Goal: Information Seeking & Learning: Learn about a topic

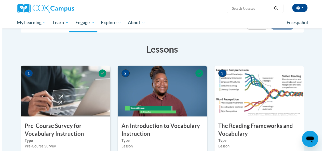
scroll to position [127, 0]
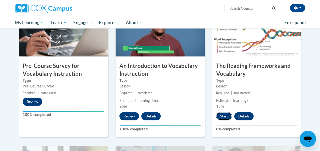
click at [222, 116] on button "Start" at bounding box center [224, 116] width 16 height 8
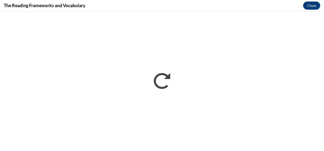
scroll to position [0, 0]
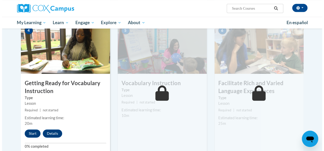
scroll to position [280, 0]
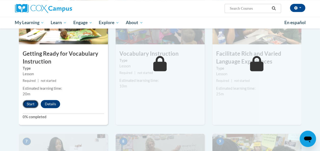
click at [34, 105] on button "Start" at bounding box center [31, 104] width 16 height 8
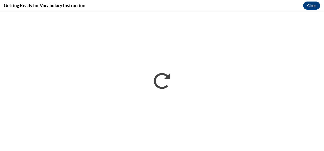
scroll to position [0, 0]
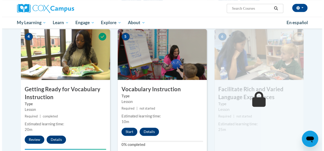
scroll to position [272, 0]
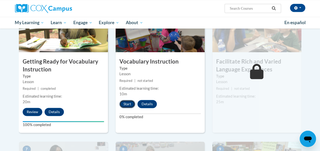
click at [125, 104] on button "Start" at bounding box center [127, 104] width 16 height 8
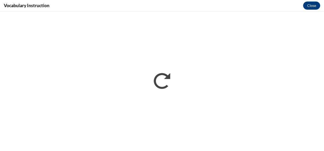
scroll to position [0, 0]
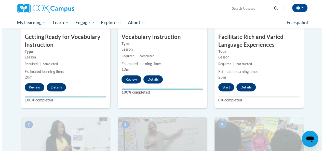
scroll to position [298, 0]
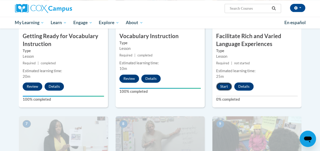
click at [224, 86] on button "Start" at bounding box center [224, 86] width 16 height 8
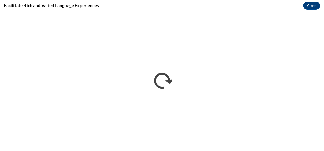
scroll to position [0, 0]
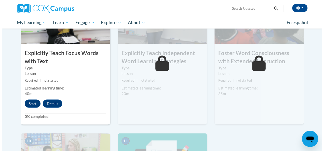
scroll to position [425, 0]
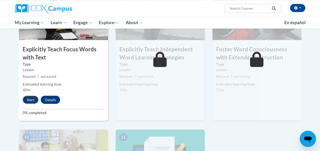
click at [25, 99] on button "Start" at bounding box center [31, 100] width 16 height 8
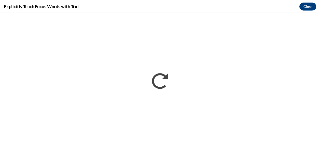
scroll to position [0, 0]
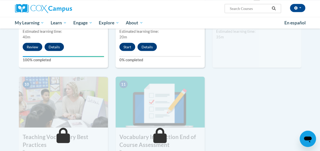
scroll to position [399, 0]
